Goal: Book appointment/travel/reservation

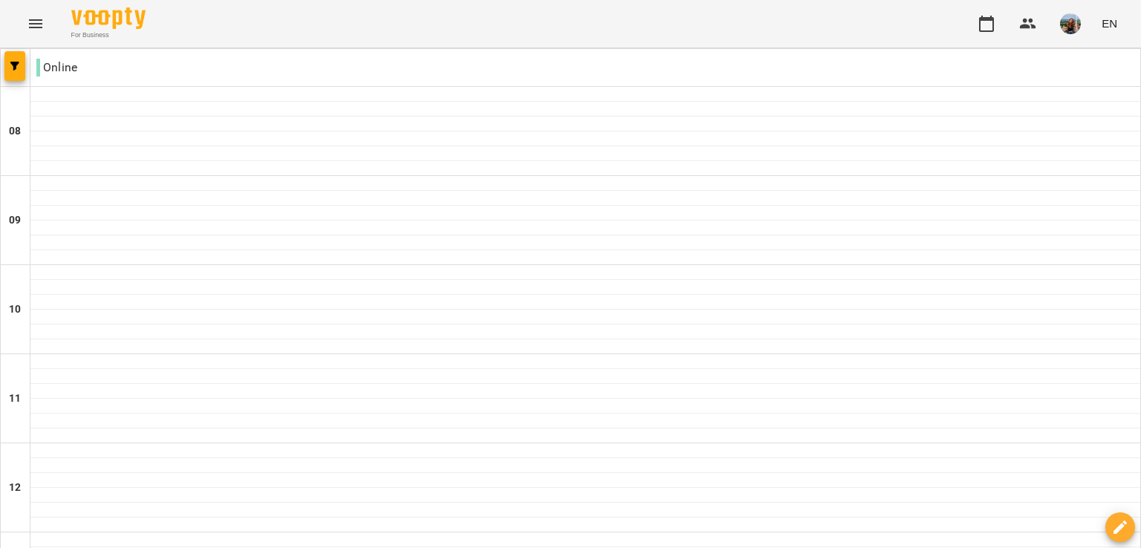
scroll to position [826, 0]
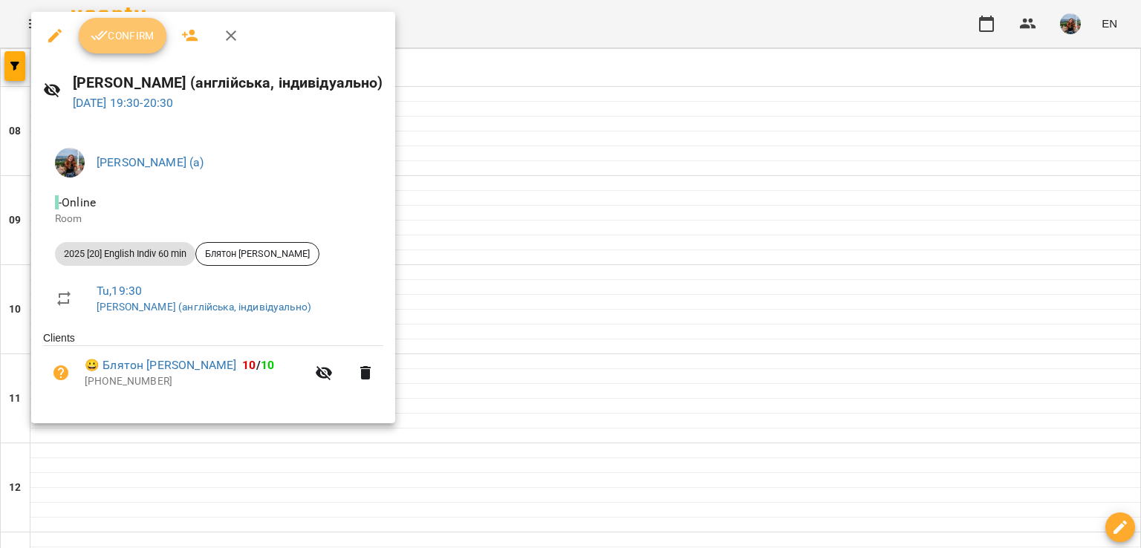
click at [131, 31] on span "Confirm" at bounding box center [123, 36] width 64 height 18
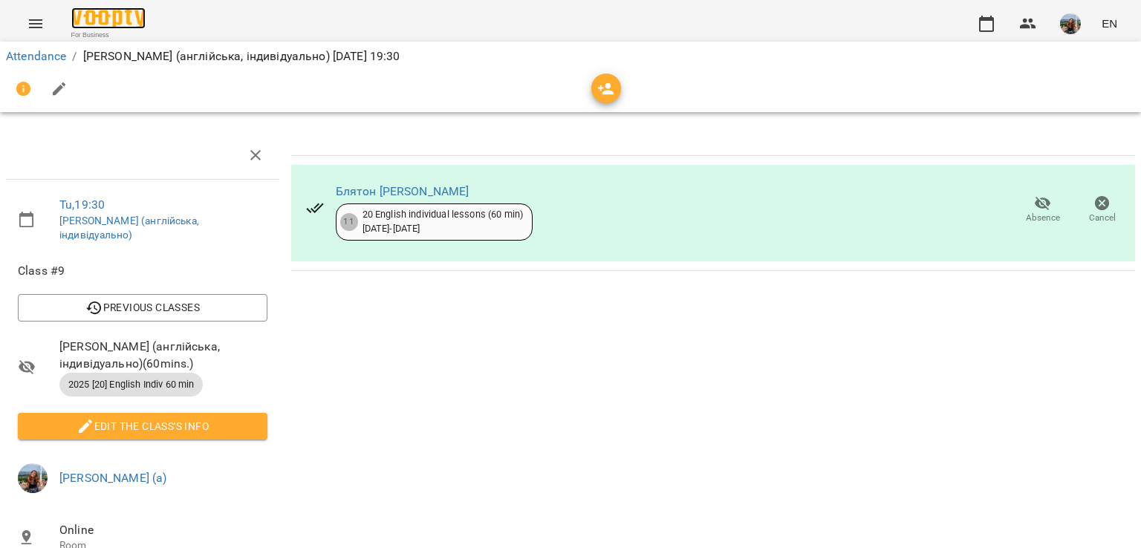
click at [119, 18] on img at bounding box center [108, 18] width 74 height 22
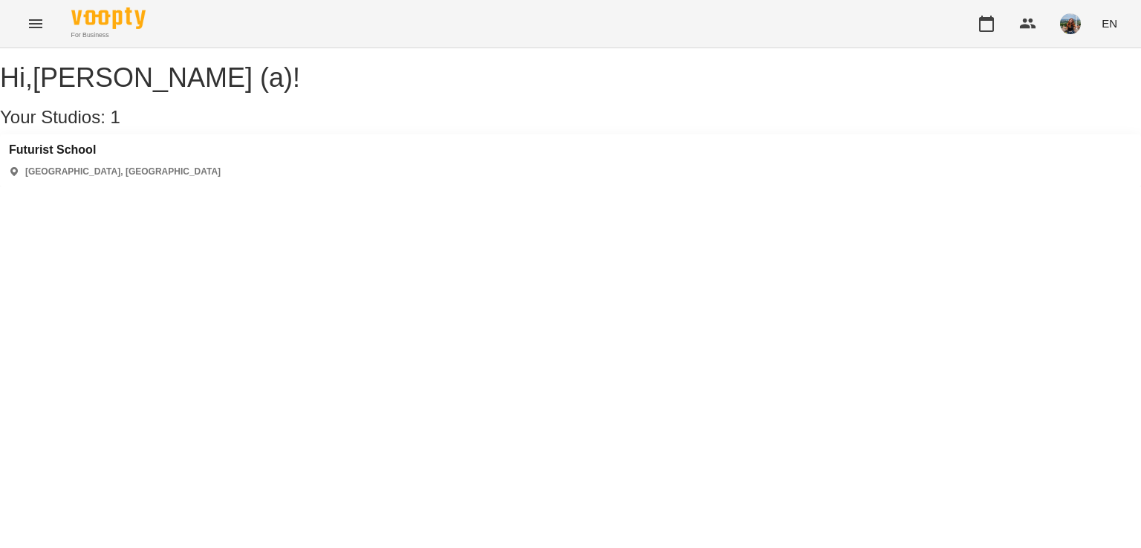
click at [61, 178] on p "[GEOGRAPHIC_DATA], [GEOGRAPHIC_DATA]" at bounding box center [122, 172] width 195 height 13
click at [71, 157] on h3 "Futurist School" at bounding box center [115, 149] width 212 height 13
